Goal: Task Accomplishment & Management: Complete application form

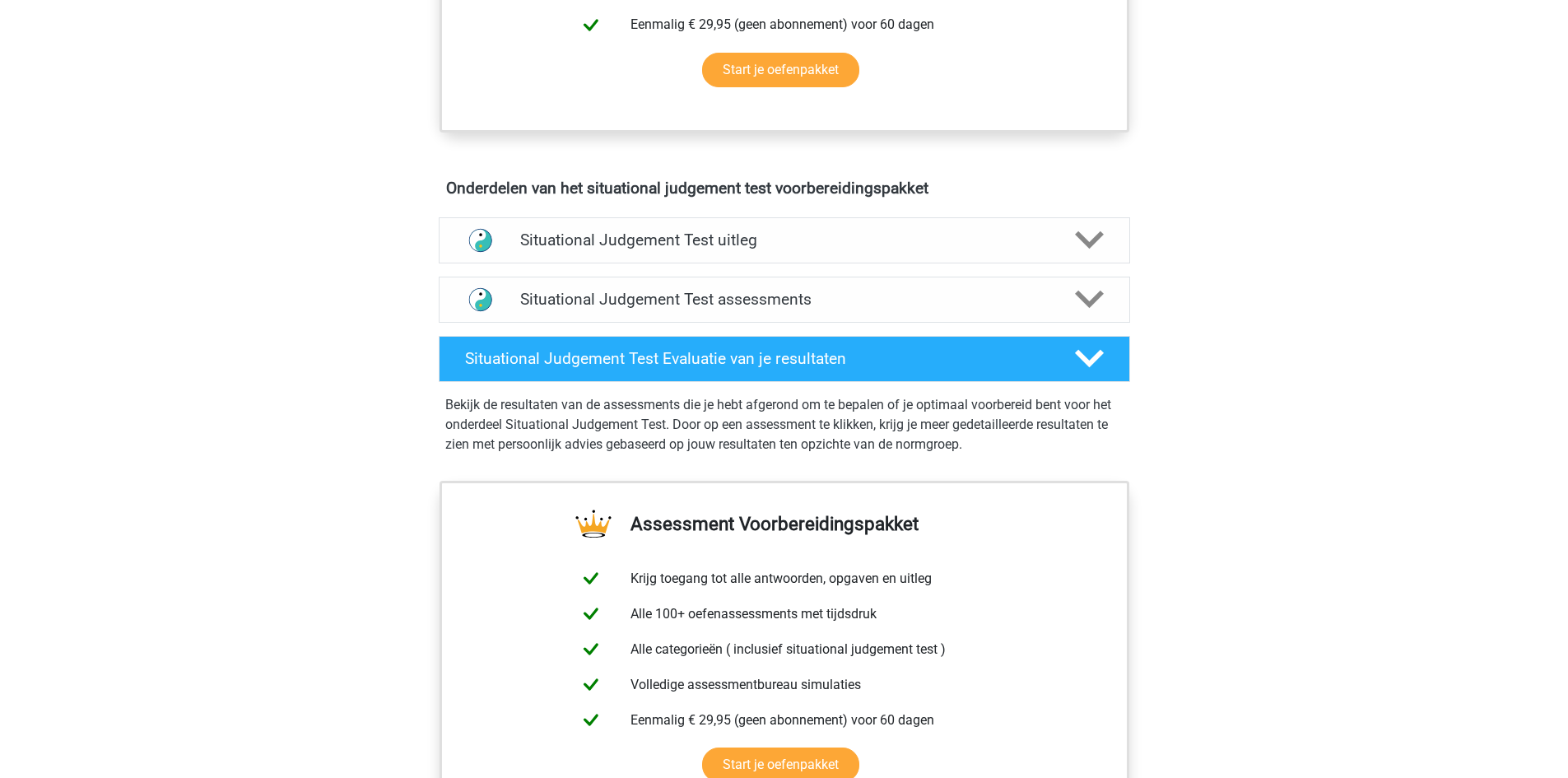
scroll to position [824, 0]
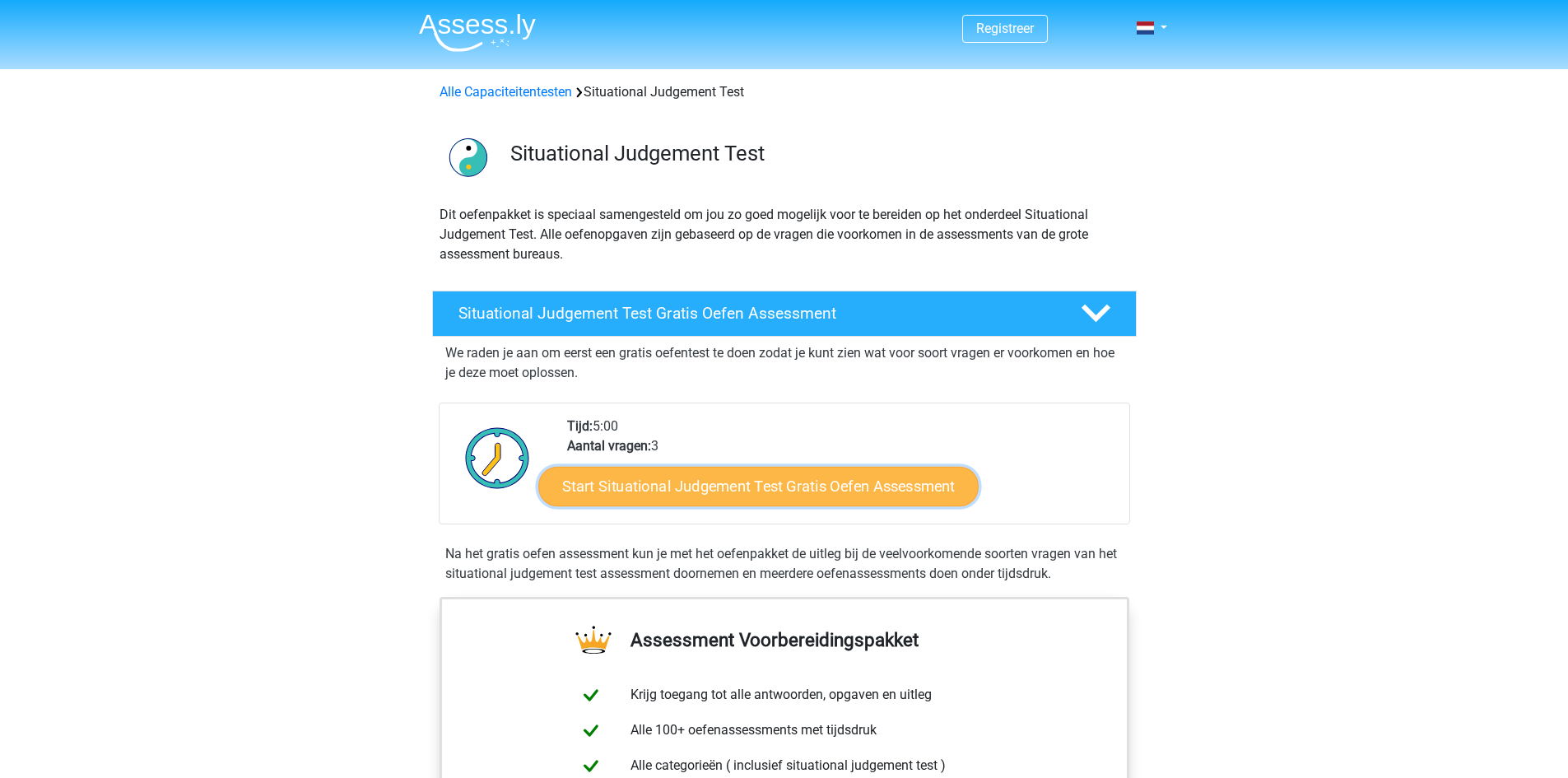
click at [846, 494] on link "Start Situational Judgement Test Gratis Oefen Assessment" at bounding box center [758, 487] width 440 height 40
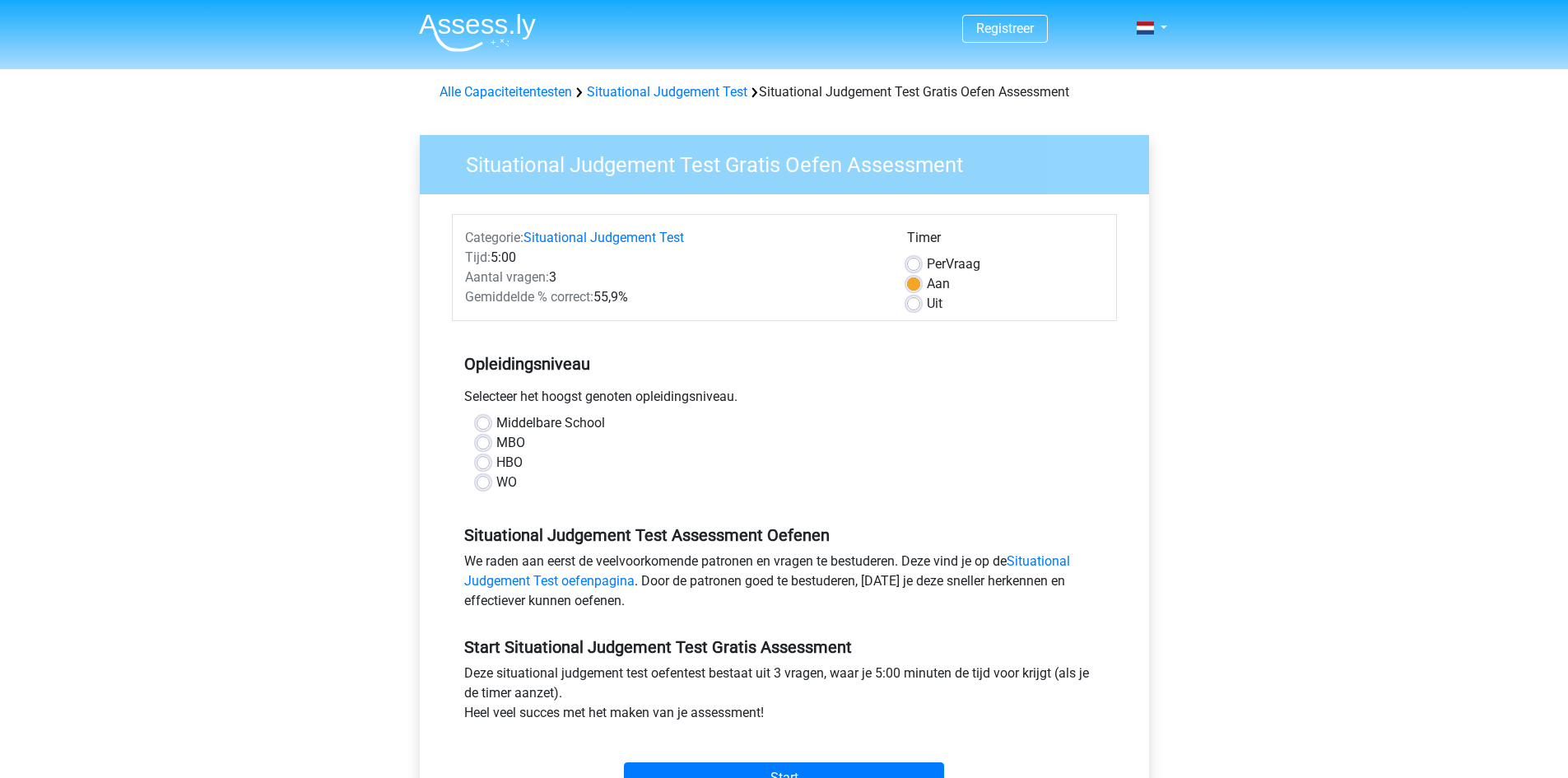
click at [496, 420] on label "Middelbare School" at bounding box center [550, 423] width 108 height 20
click at [486, 420] on input "Middelbare School" at bounding box center [482, 421] width 13 height 16
radio input "true"
click at [496, 446] on label "MBO" at bounding box center [510, 443] width 28 height 20
click at [486, 446] on input "MBO" at bounding box center [482, 441] width 13 height 16
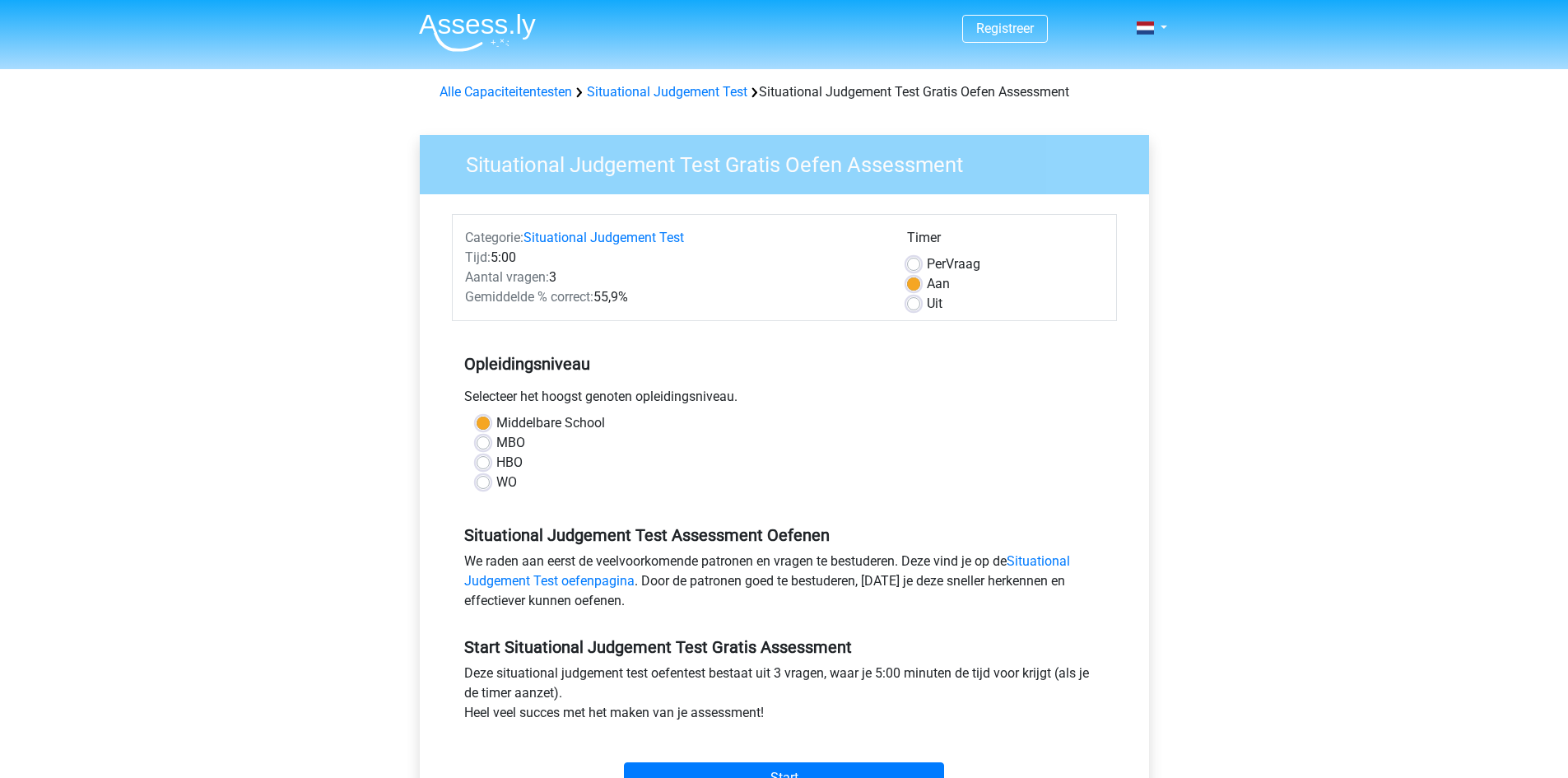
radio input "true"
click at [481, 470] on div "HBO" at bounding box center [784, 463] width 616 height 20
click at [481, 491] on div "WO" at bounding box center [784, 482] width 616 height 20
click at [496, 476] on label "WO" at bounding box center [506, 482] width 21 height 20
click at [478, 476] on input "WO" at bounding box center [482, 481] width 13 height 16
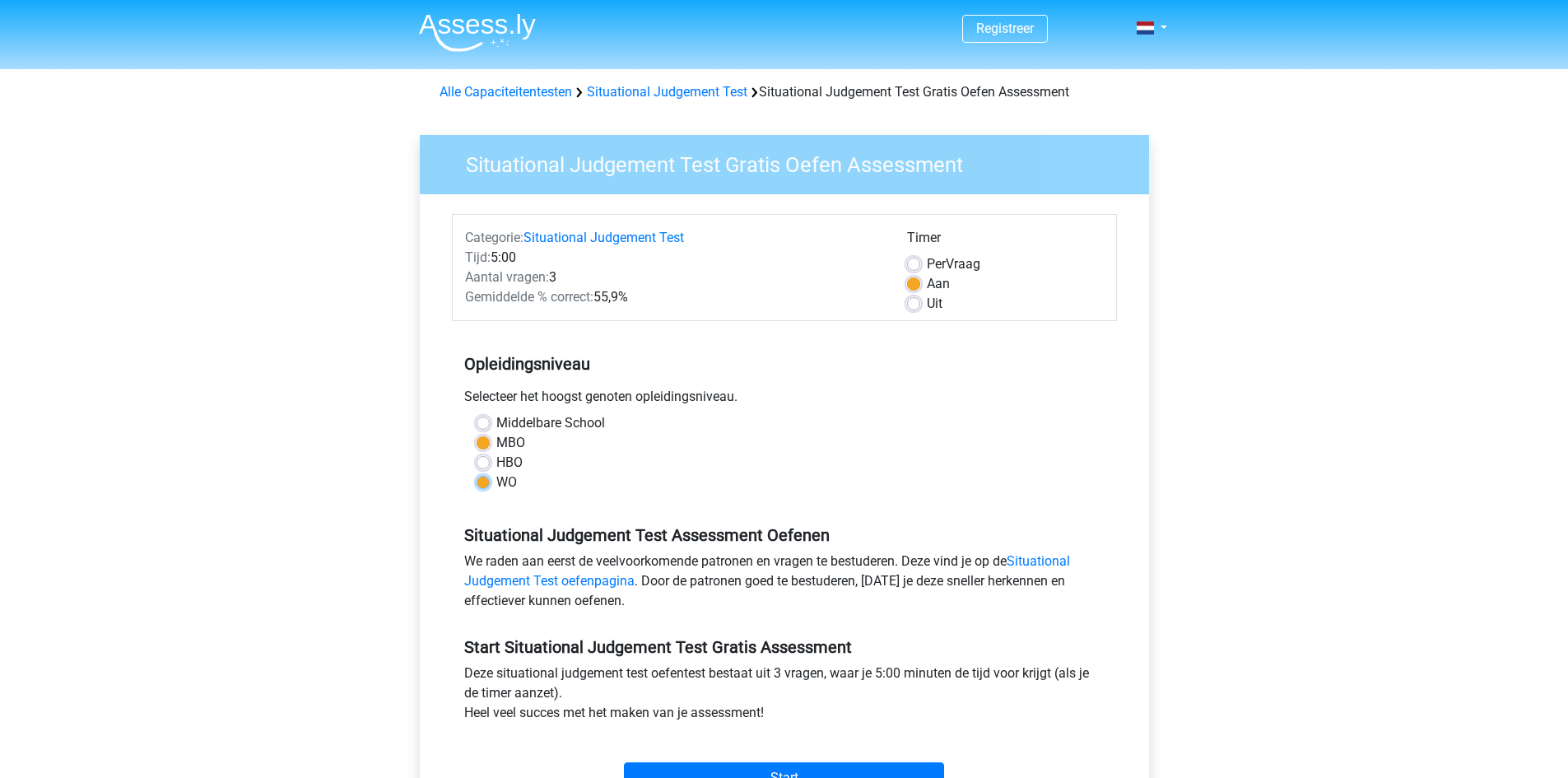
radio input "true"
